Goal: Task Accomplishment & Management: Manage account settings

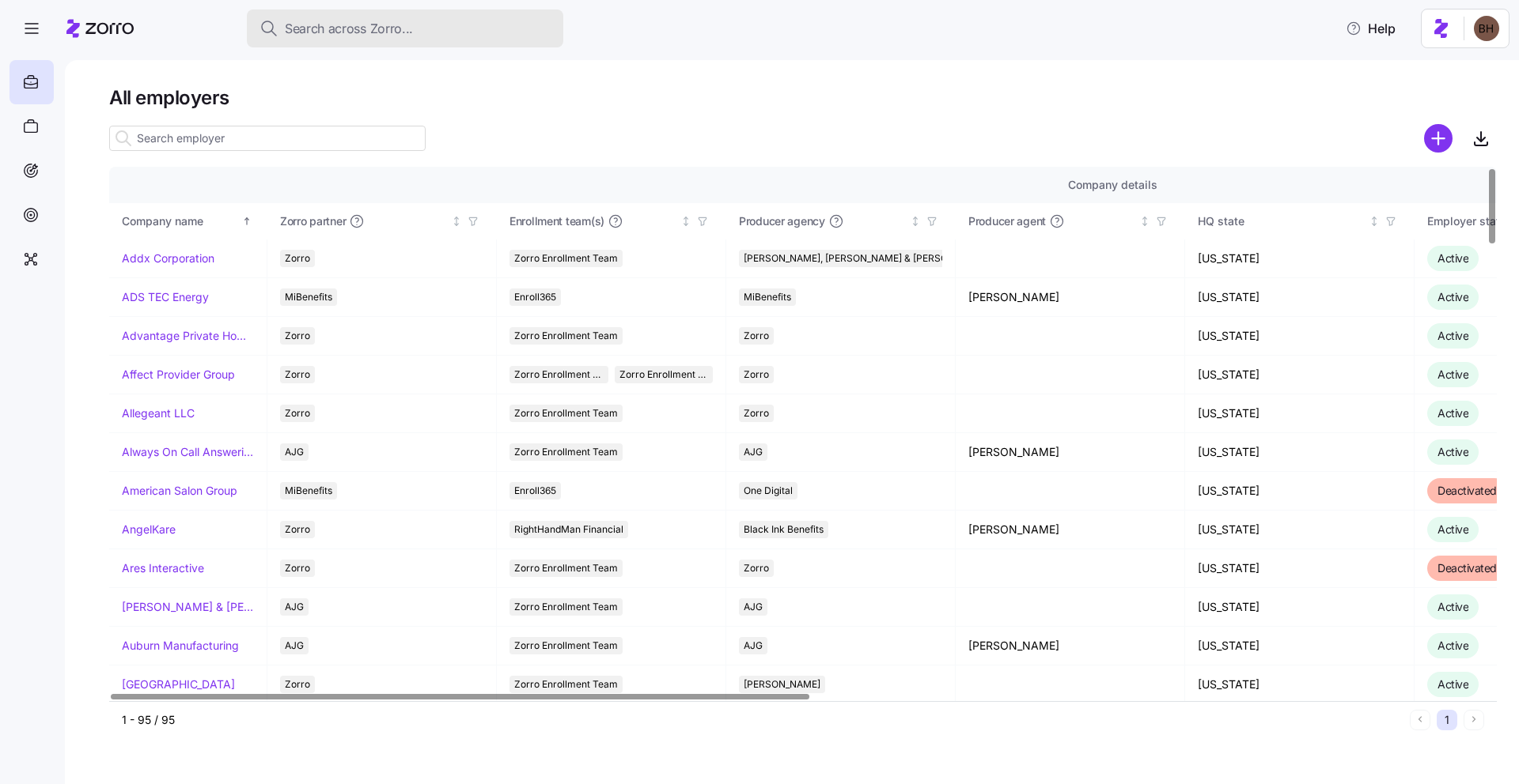
click at [372, 30] on span "Search across Zorro..." at bounding box center [349, 29] width 128 height 19
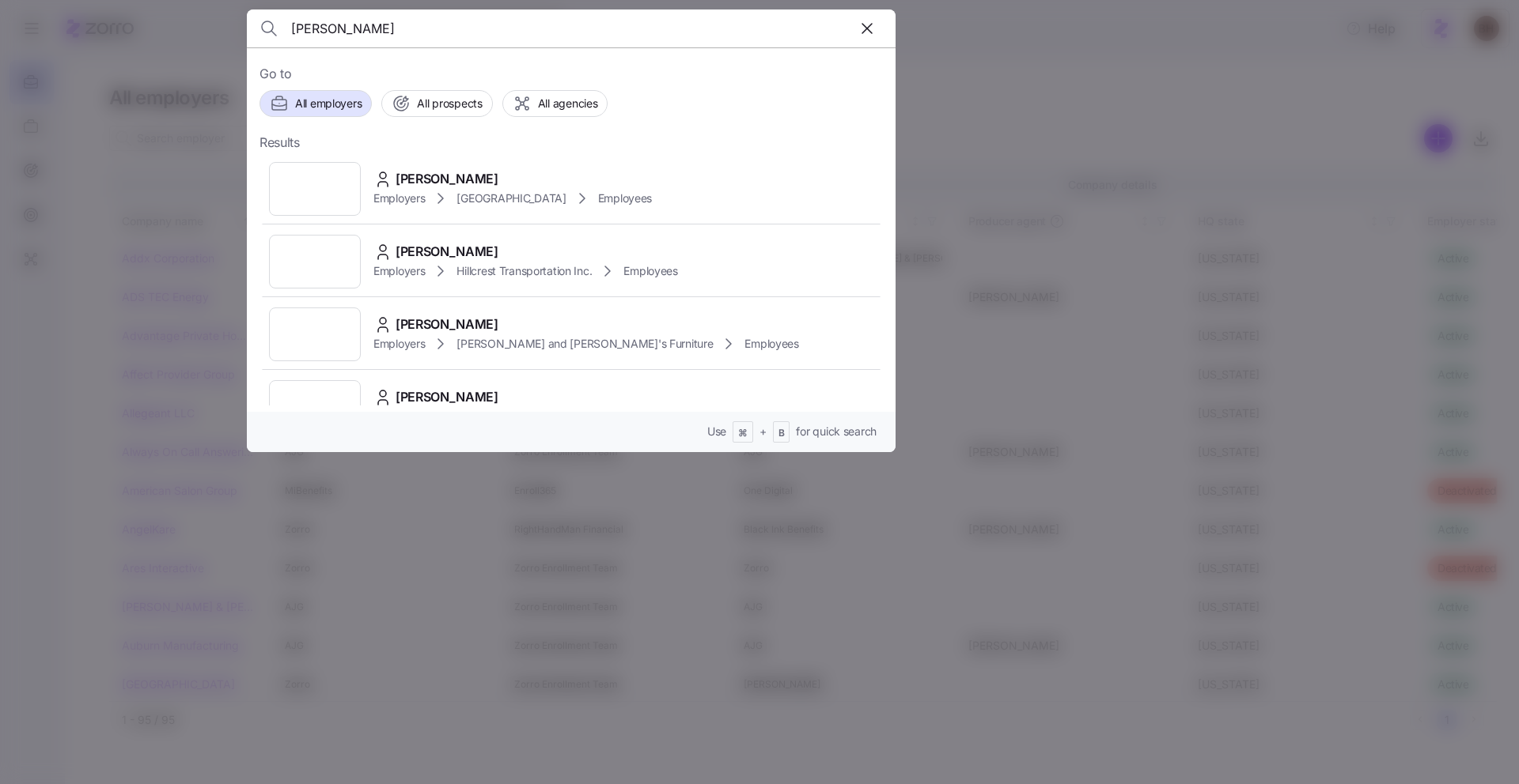
type input "[PERSON_NAME]"
click at [453, 171] on span "[PERSON_NAME]" at bounding box center [447, 178] width 102 height 19
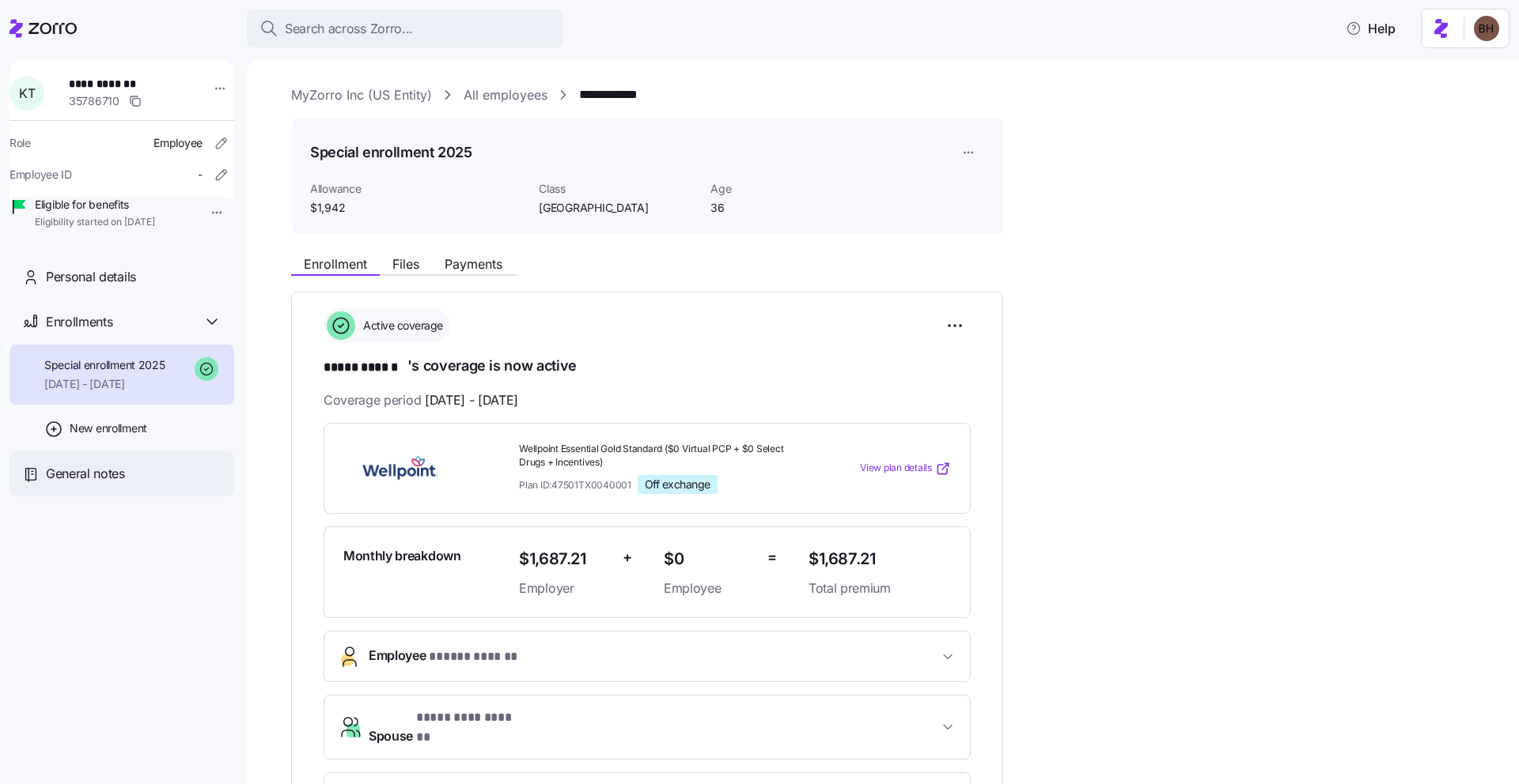
click at [119, 484] on span "General notes" at bounding box center [86, 473] width 79 height 19
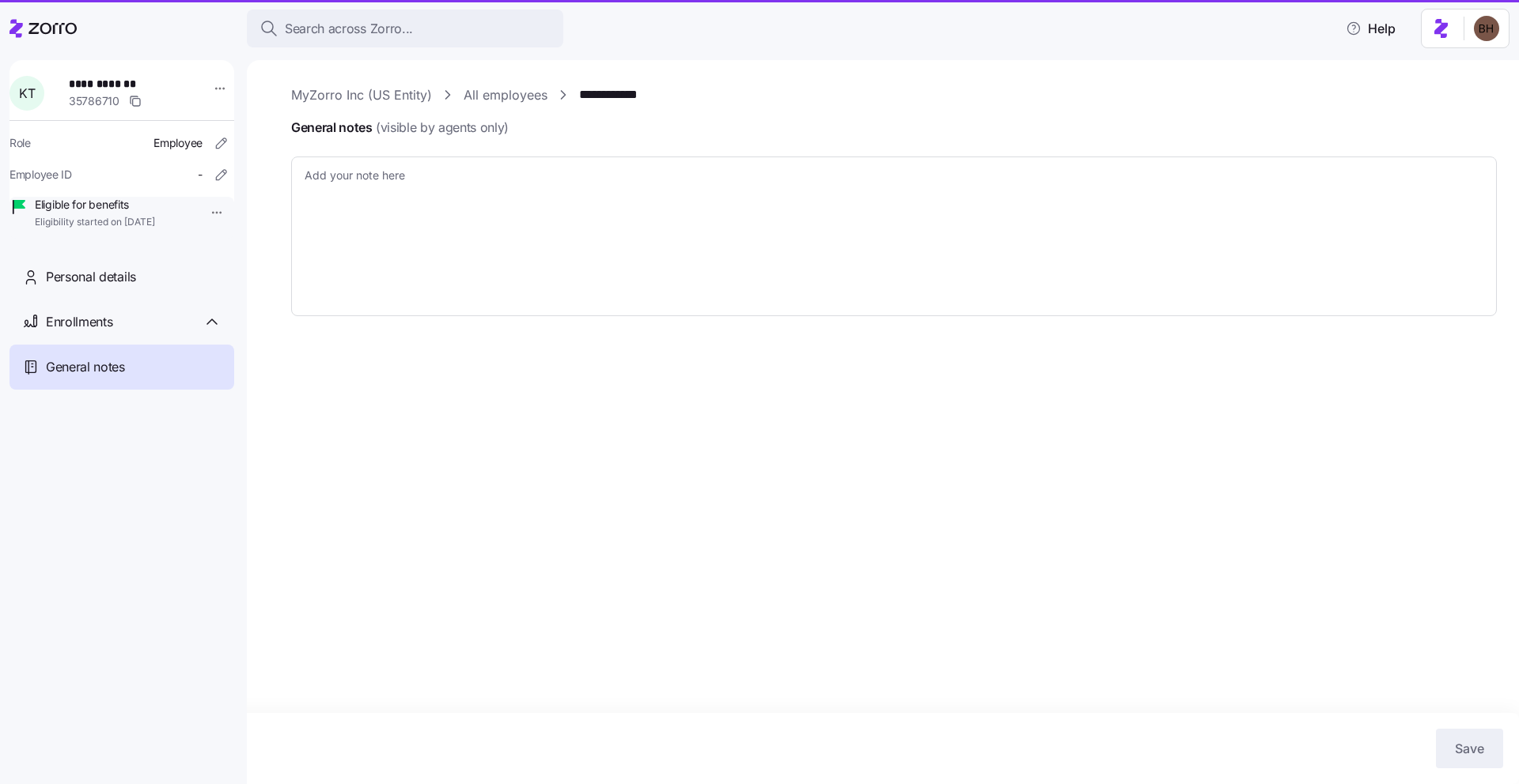
type textarea "x"
